Goal: Navigation & Orientation: Find specific page/section

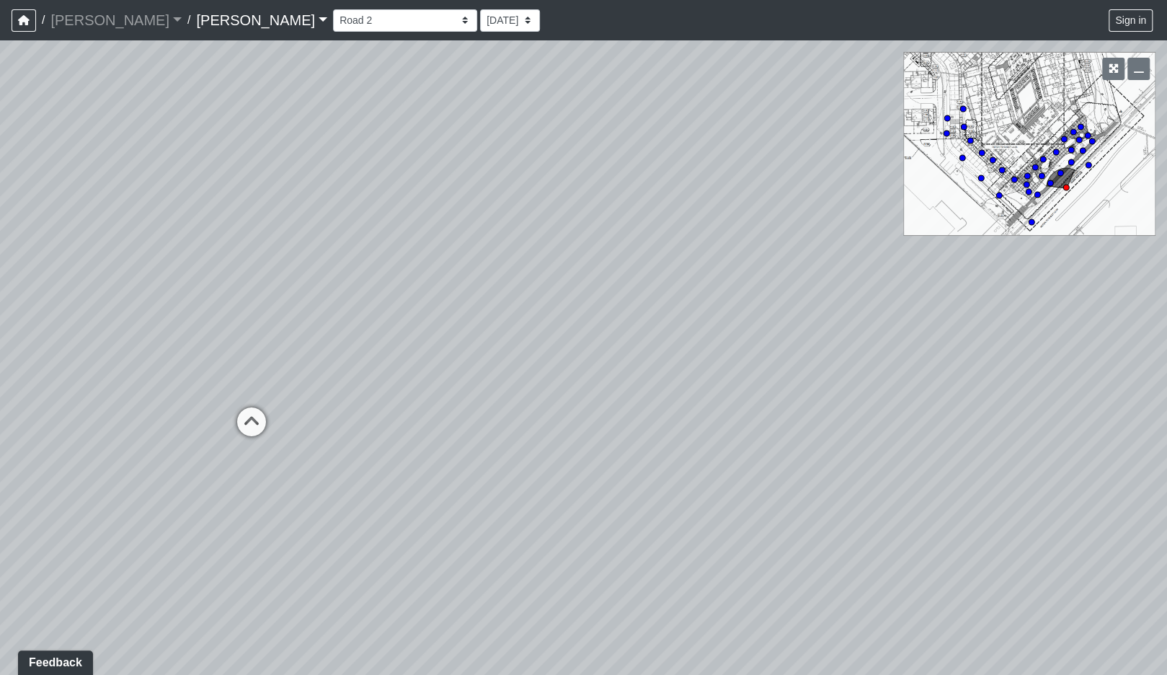
drag, startPoint x: 674, startPoint y: 460, endPoint x: 479, endPoint y: 482, distance: 196.6
click at [479, 482] on div "Loading... Road 1 Loading... Front Sidewalk 2 Loading... Road 3" at bounding box center [583, 357] width 1167 height 635
drag, startPoint x: 450, startPoint y: 437, endPoint x: 735, endPoint y: 255, distance: 338.5
click at [739, 263] on div "Loading... Road 1 Loading... Front Sidewalk 2 Loading... Road 3" at bounding box center [583, 357] width 1167 height 635
drag, startPoint x: 523, startPoint y: 371, endPoint x: 574, endPoint y: 438, distance: 83.9
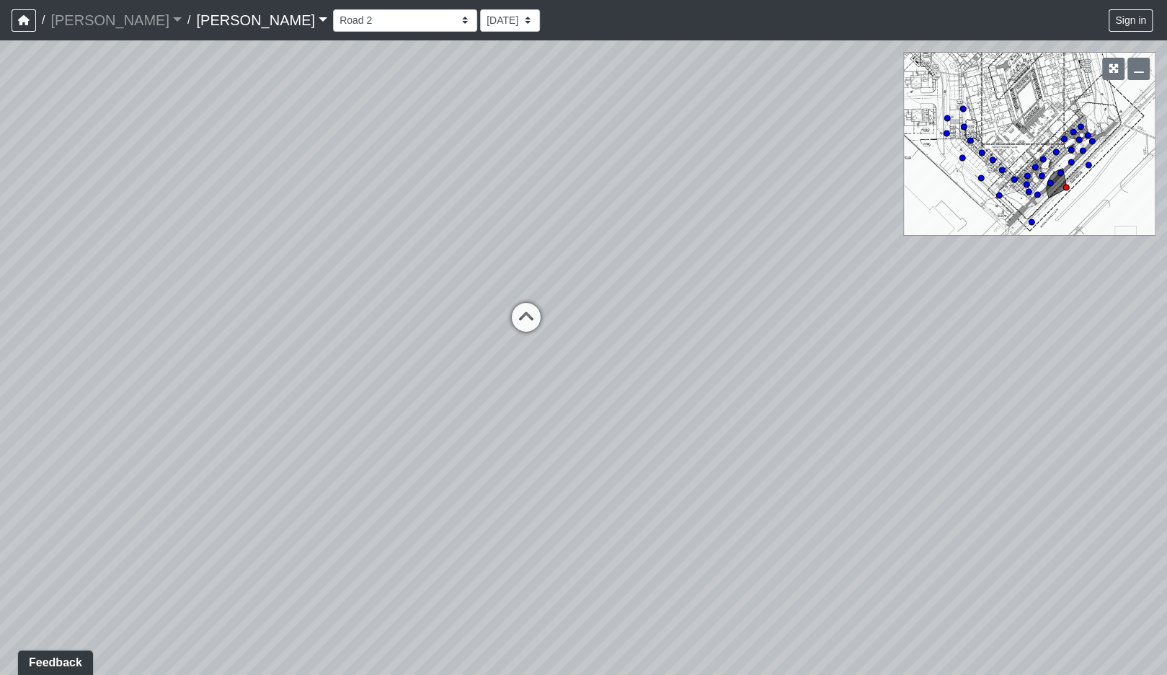
click at [574, 438] on div "Loading... Road 1 Loading... Front Sidewalk 2 Loading... Road 3" at bounding box center [583, 357] width 1167 height 635
drag, startPoint x: 829, startPoint y: 490, endPoint x: 764, endPoint y: 485, distance: 65.8
click at [800, 492] on div "Loading... Road 1 Loading... Front Sidewalk 2 Loading... Road 3" at bounding box center [583, 357] width 1167 height 635
drag, startPoint x: 331, startPoint y: 391, endPoint x: 447, endPoint y: 350, distance: 123.2
click at [673, 402] on div "Loading... Road 1 Loading... Front Sidewalk 2 Loading... Road 3" at bounding box center [583, 357] width 1167 height 635
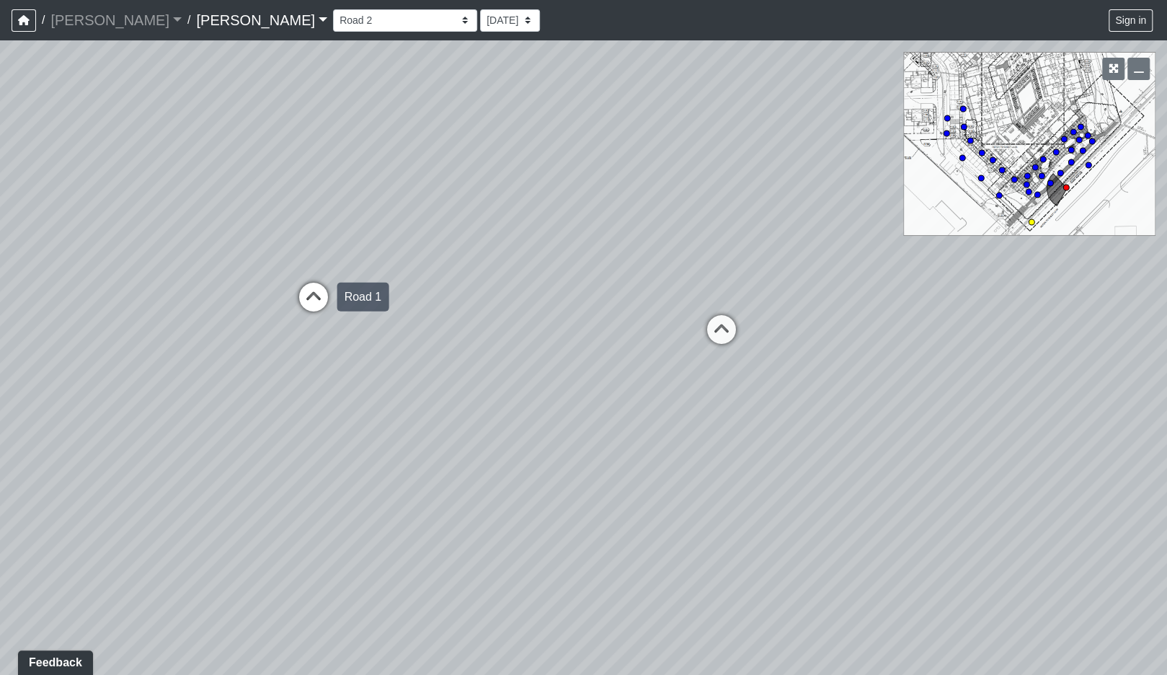
click at [314, 295] on icon at bounding box center [313, 304] width 43 height 43
drag, startPoint x: 807, startPoint y: 498, endPoint x: 110, endPoint y: 339, distance: 715.3
click at [110, 339] on div "Loading... Road 1 Loading... Front Sidewalk 2 Loading... Road 3 Loading... Fron…" at bounding box center [583, 357] width 1167 height 635
drag, startPoint x: 730, startPoint y: 202, endPoint x: 705, endPoint y: 422, distance: 221.3
click at [705, 422] on div "Loading... Road 1 Loading... Front Sidewalk 2 Loading... Road 3 Loading... Fron…" at bounding box center [583, 357] width 1167 height 635
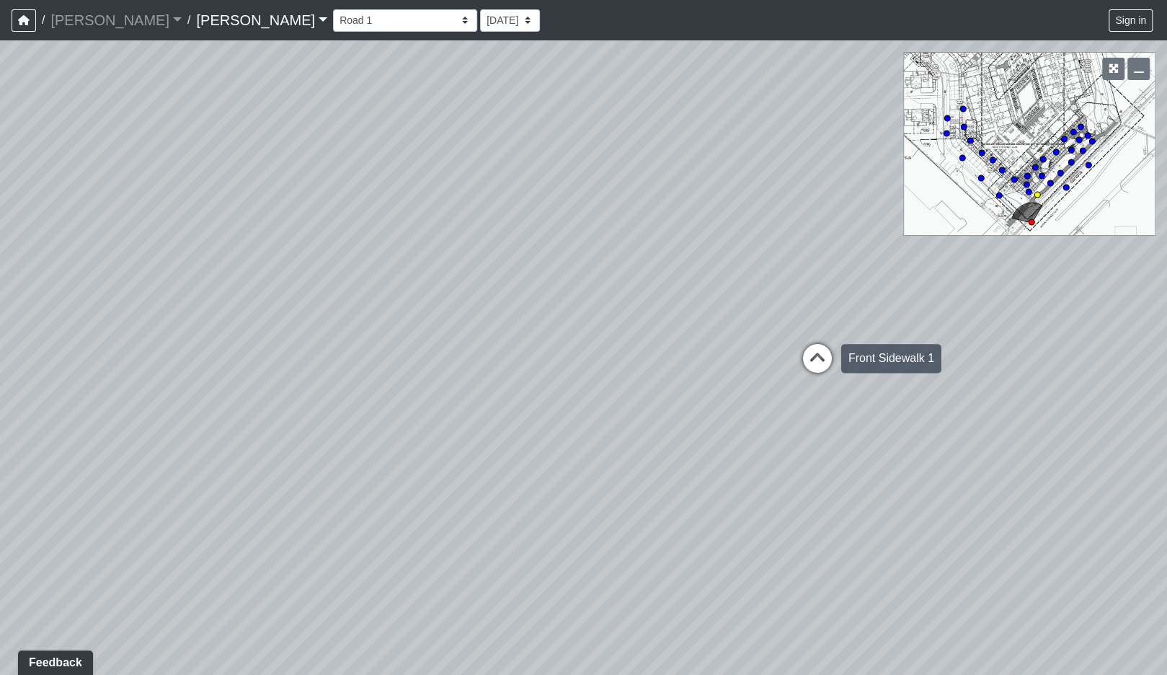
click at [817, 365] on icon at bounding box center [817, 365] width 43 height 43
select select "x8pV6FQt5mVcL12XFiycDx"
drag, startPoint x: 1042, startPoint y: 531, endPoint x: 808, endPoint y: 464, distance: 243.8
click at [808, 464] on div "Loading... Road 1 Loading... Front Sidewalk 2 Loading... Road 3 Loading... Fron…" at bounding box center [583, 357] width 1167 height 635
